Goal: Navigation & Orientation: Find specific page/section

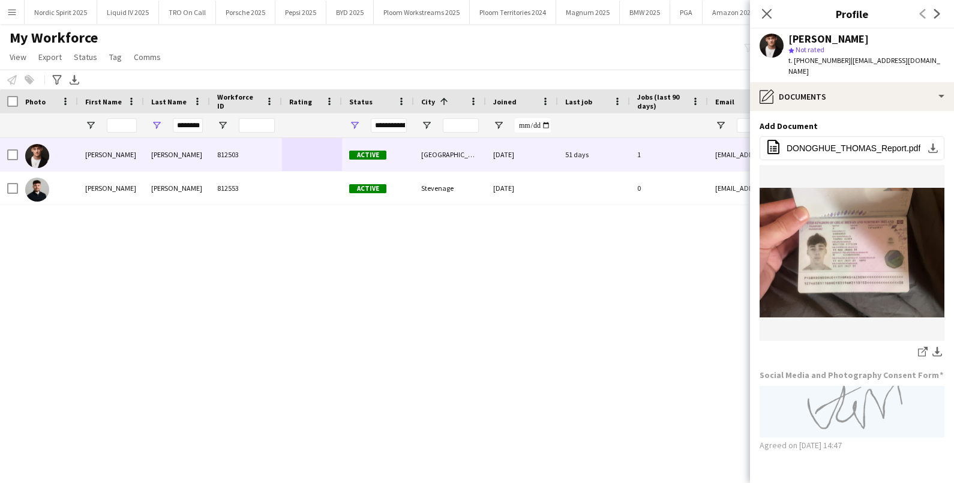
click at [14, 14] on app-icon "Menu" at bounding box center [12, 12] width 10 height 10
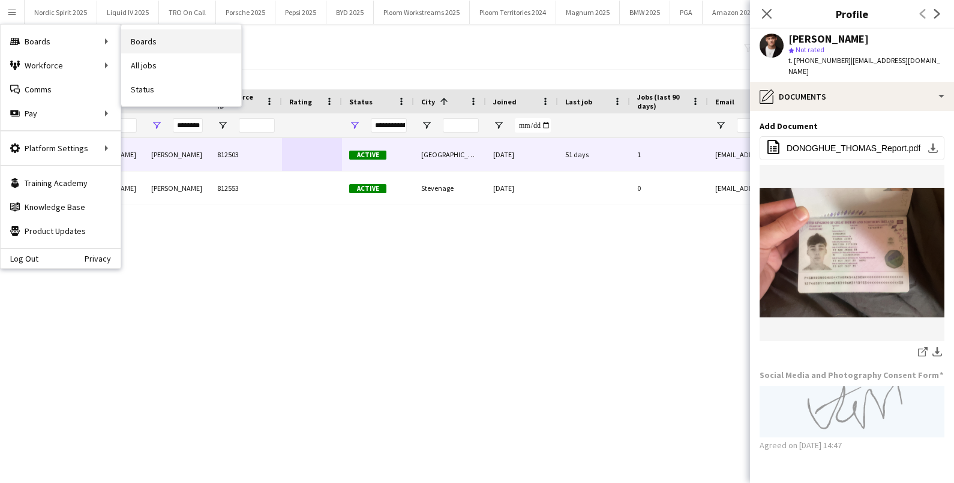
click at [143, 40] on link "Boards" at bounding box center [181, 41] width 120 height 24
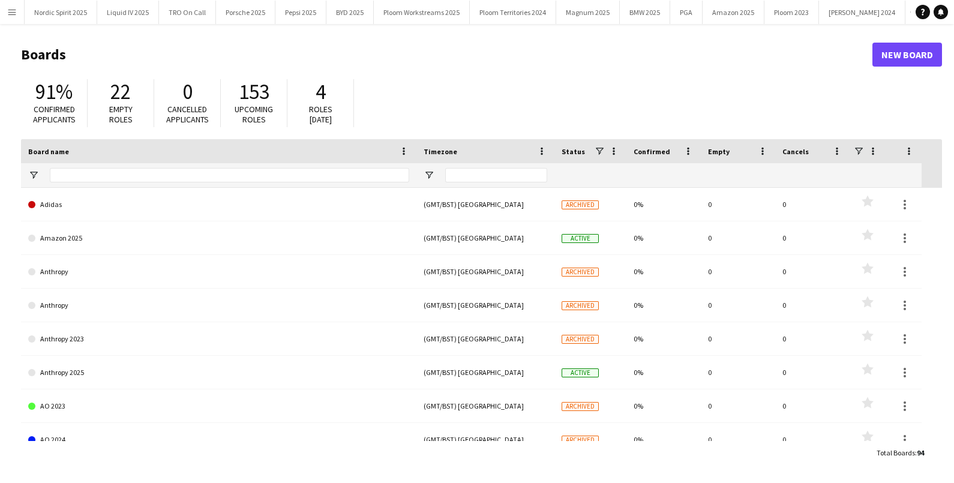
click at [12, 15] on app-icon "Menu" at bounding box center [12, 12] width 10 height 10
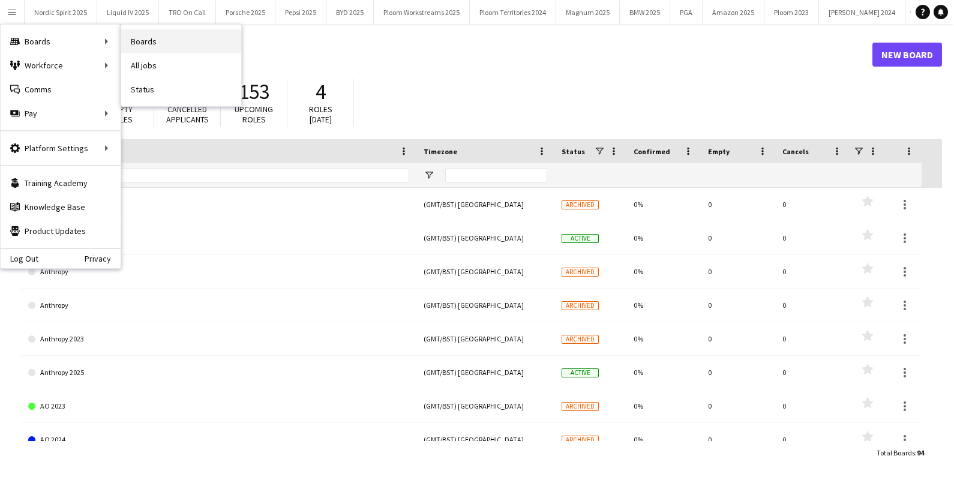
click at [178, 35] on link "Boards" at bounding box center [181, 41] width 120 height 24
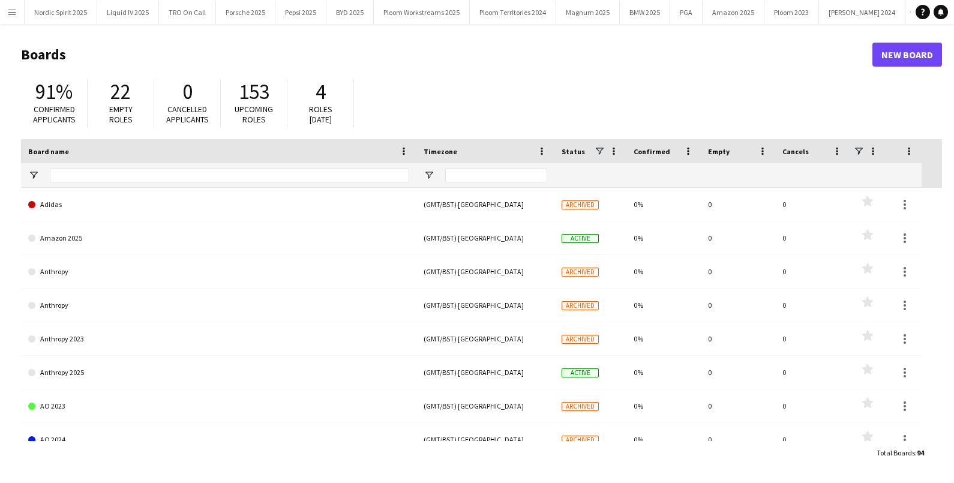
click at [0, 12] on html "Menu Boards Boards Boards All jobs Status Workforce Workforce My Workforce Recr…" at bounding box center [477, 241] width 954 height 483
click at [11, 12] on app-icon "Menu" at bounding box center [12, 12] width 10 height 10
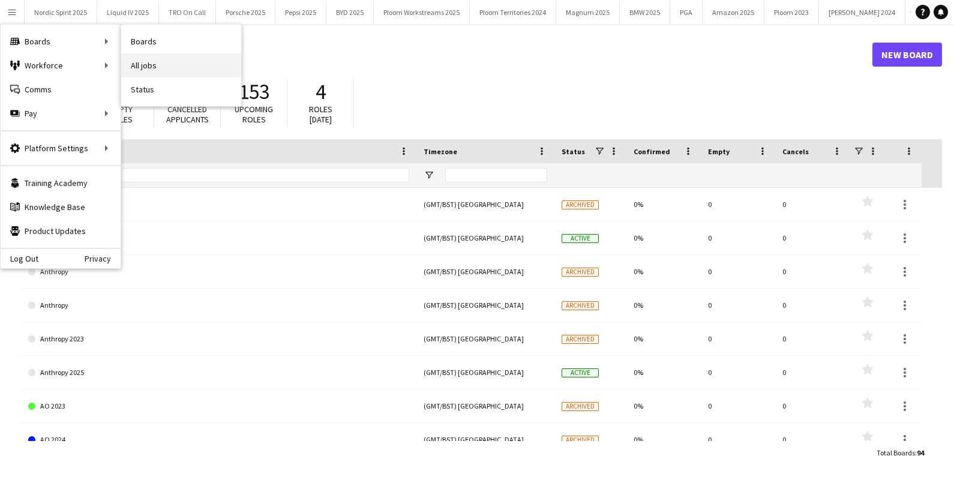
click at [158, 61] on link "All jobs" at bounding box center [181, 65] width 120 height 24
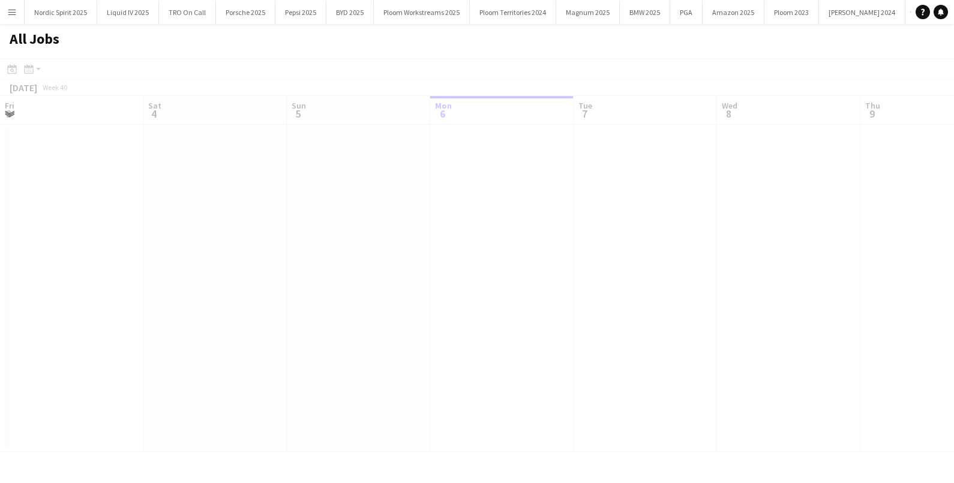
scroll to position [0, 287]
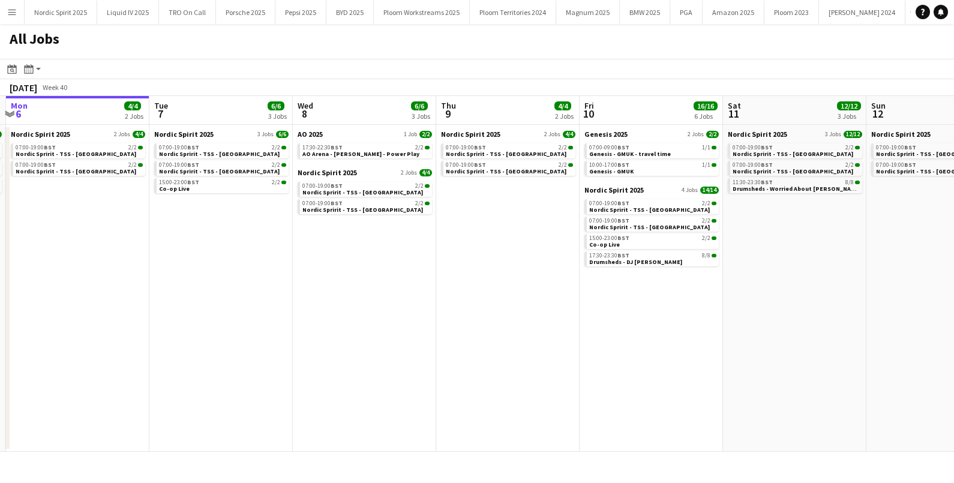
drag, startPoint x: 660, startPoint y: 281, endPoint x: 523, endPoint y: 300, distance: 138.7
click at [523, 300] on app-calendar-viewport "Fri 3 14/14 4 Jobs Sat 4 23/23 6 Jobs Sun 5 6/6 3 Jobs Mon 6 4/4 2 Jobs Tue 7 6…" at bounding box center [477, 274] width 954 height 356
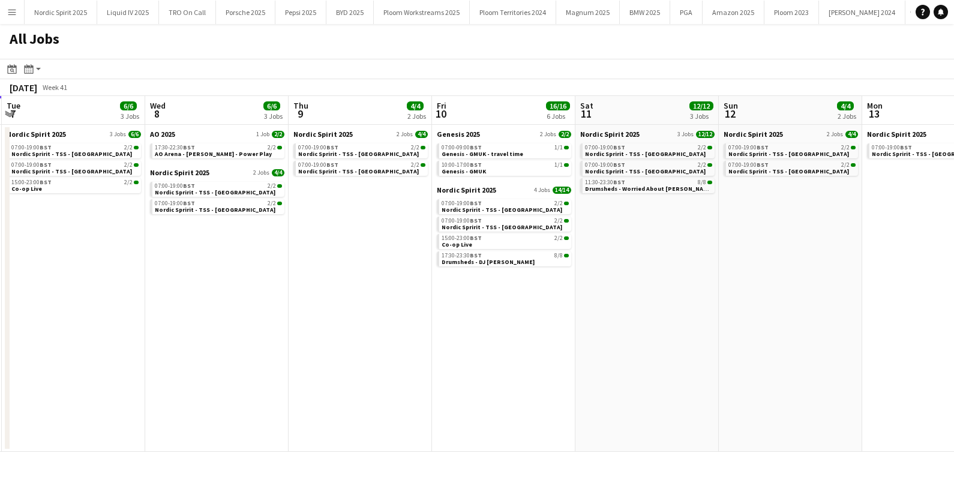
drag, startPoint x: 663, startPoint y: 347, endPoint x: 529, endPoint y: 347, distance: 134.4
click at [529, 347] on app-calendar-viewport "Sat 4 23/23 6 Jobs Sun 5 6/6 3 Jobs Mon 6 4/4 2 Jobs Tue 7 6/6 3 Jobs Wed 8 6/6…" at bounding box center [477, 274] width 954 height 356
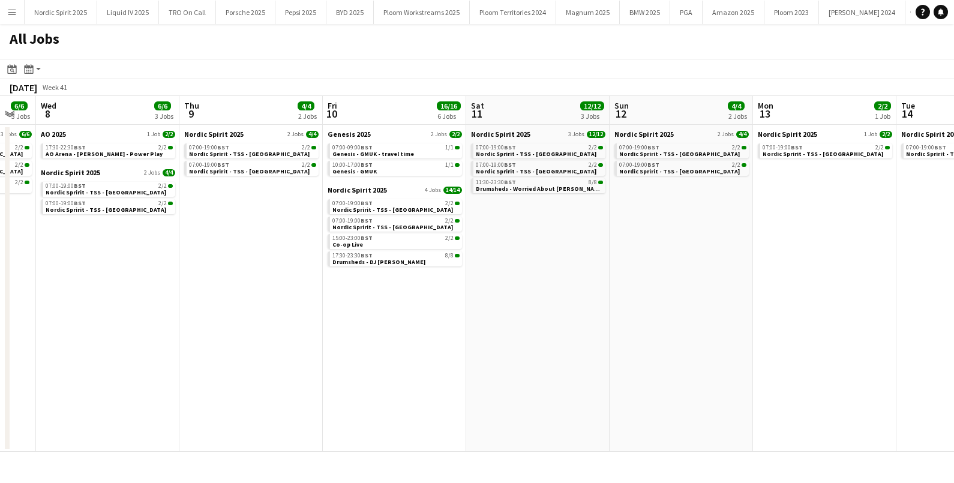
scroll to position [0, 291]
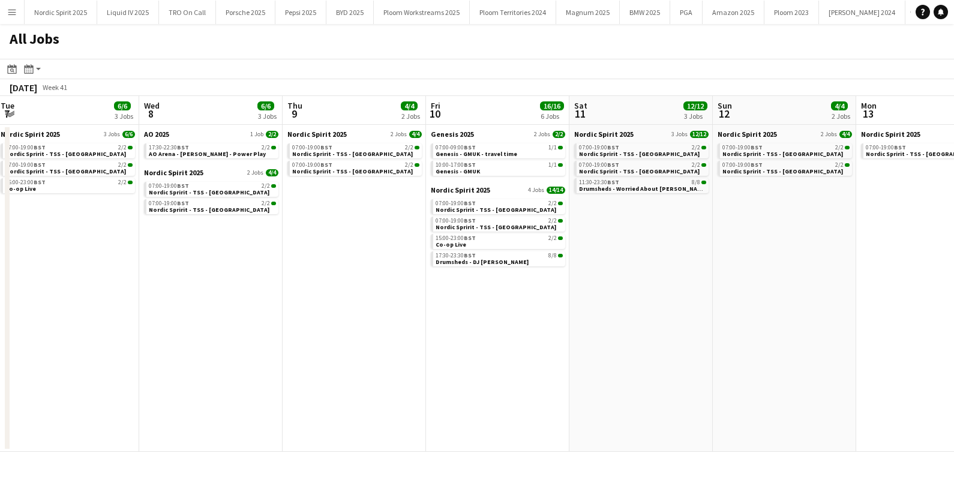
click at [521, 339] on app-all-jobs "All Jobs Date picker [DATE] [DATE] [DATE] M [DATE] T [DATE] W [DATE] T [DATE] F…" at bounding box center [477, 238] width 954 height 428
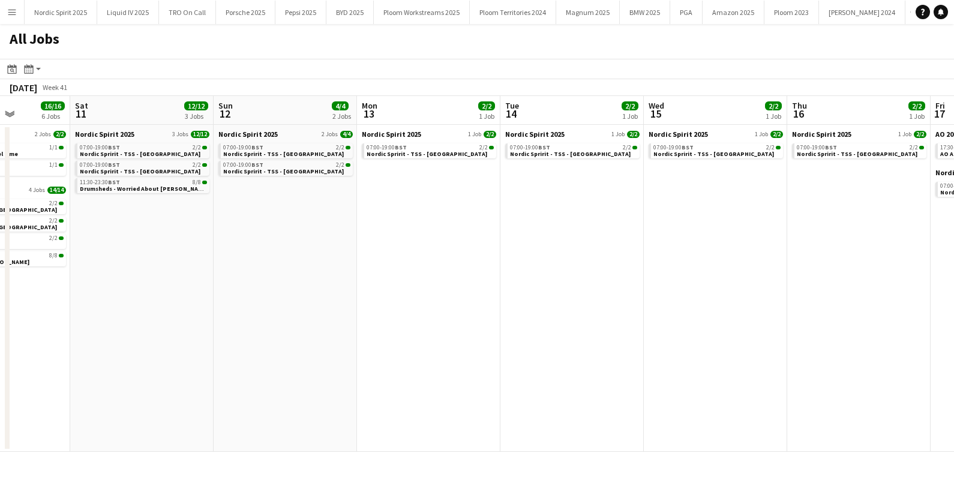
scroll to position [0, 517]
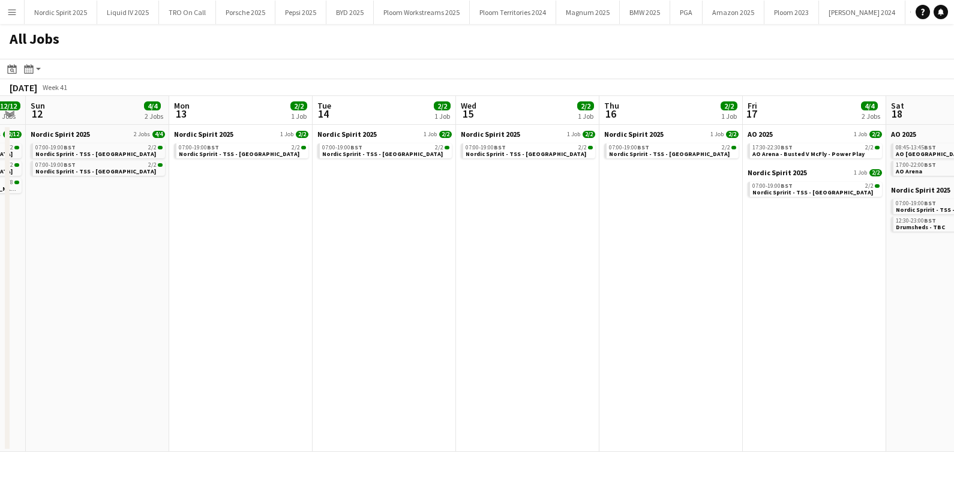
drag, startPoint x: 792, startPoint y: 299, endPoint x: 248, endPoint y: 314, distance: 543.9
click at [248, 314] on app-calendar-viewport "Thu 9 4/4 2 Jobs Fri 10 16/16 6 Jobs Sat 11 12/12 3 Jobs Sun 12 4/4 2 Jobs Mon …" at bounding box center [477, 274] width 954 height 356
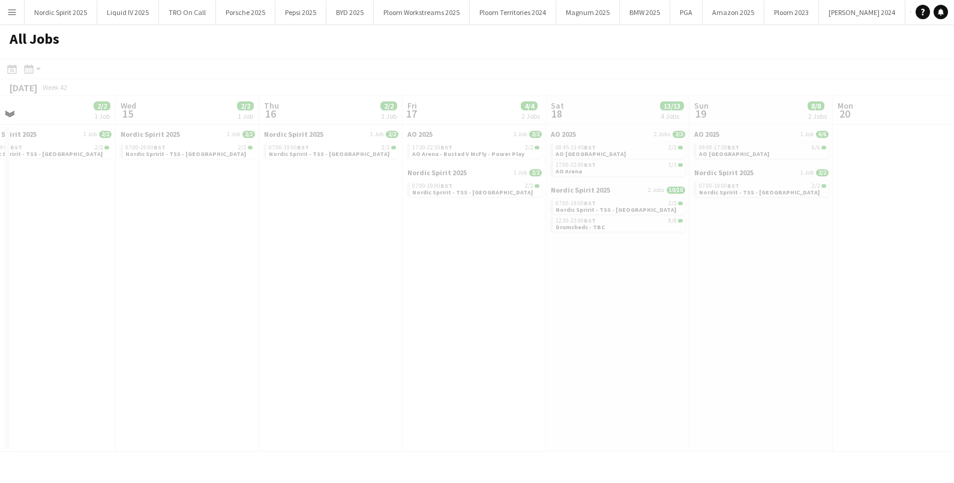
scroll to position [0, 392]
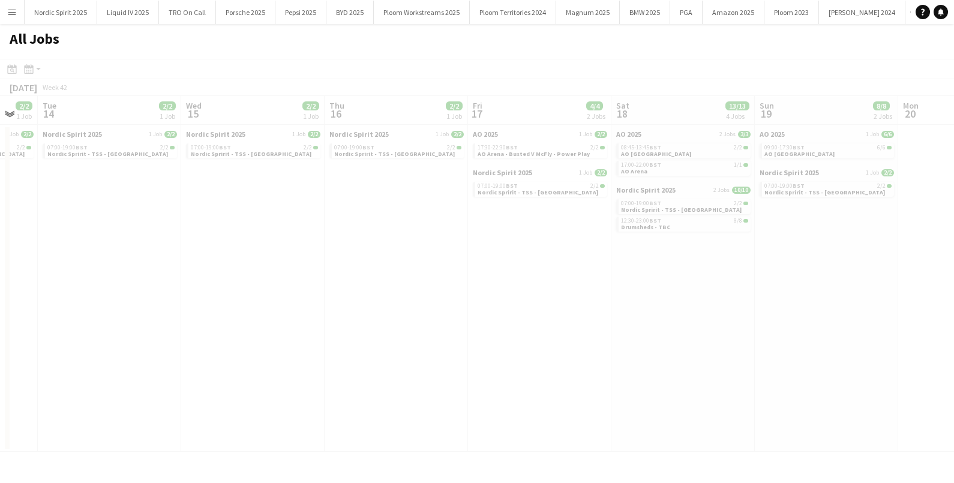
drag, startPoint x: 664, startPoint y: 283, endPoint x: 411, endPoint y: 291, distance: 252.8
click at [411, 291] on app-all-jobs "All Jobs Date picker [DATE] [DATE] [DATE] M [DATE] T [DATE] W [DATE] T [DATE] F…" at bounding box center [477, 238] width 954 height 428
